Goal: Transaction & Acquisition: Purchase product/service

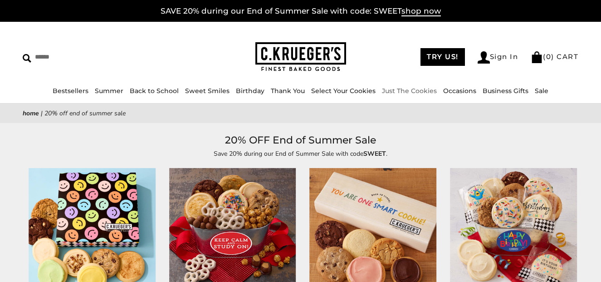
click at [415, 90] on link "Just The Cookies" at bounding box center [409, 91] width 55 height 8
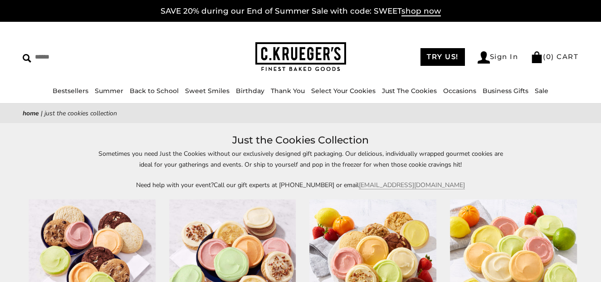
scroll to position [45, 0]
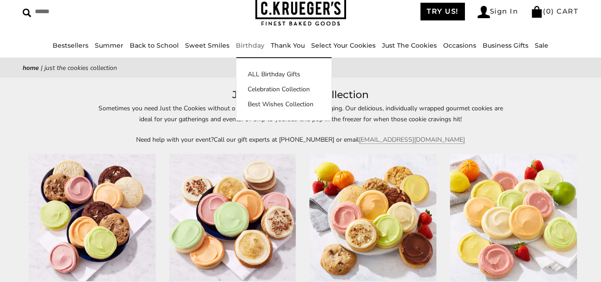
click at [248, 45] on link "Birthday" at bounding box center [250, 45] width 29 height 8
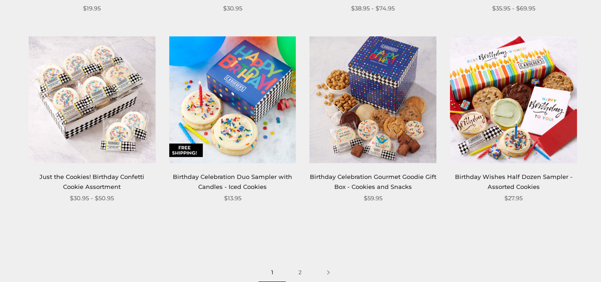
scroll to position [1134, 0]
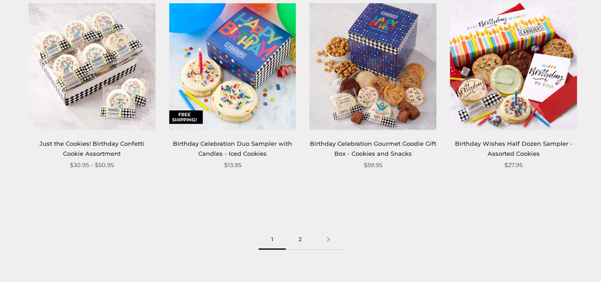
click at [299, 239] on link "2" at bounding box center [300, 239] width 29 height 20
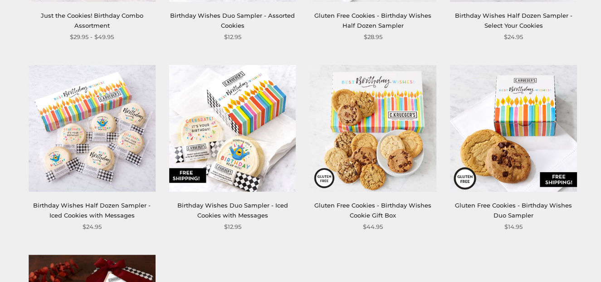
scroll to position [318, 0]
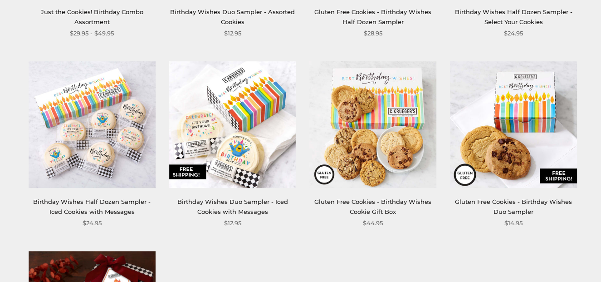
click at [230, 160] on img at bounding box center [232, 124] width 127 height 127
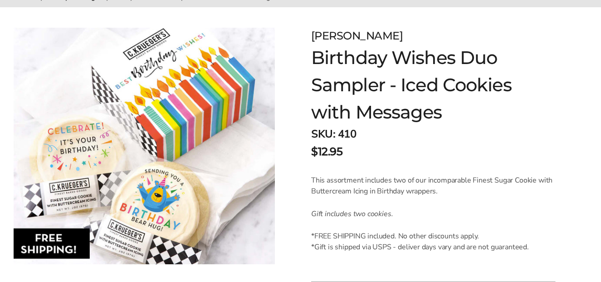
scroll to position [136, 0]
